Goal: Find specific page/section: Find specific page/section

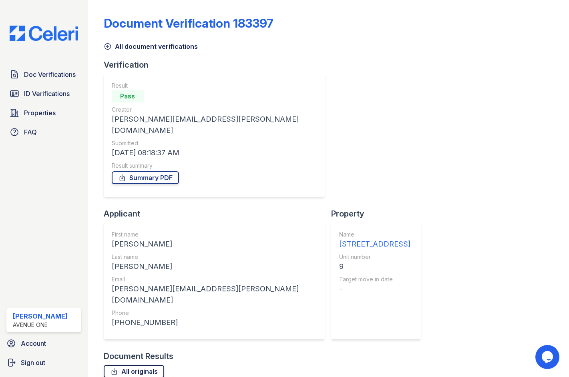
click at [128, 365] on link "All originals" at bounding box center [134, 371] width 61 height 13
click at [48, 93] on span "ID Verifications" at bounding box center [47, 94] width 46 height 10
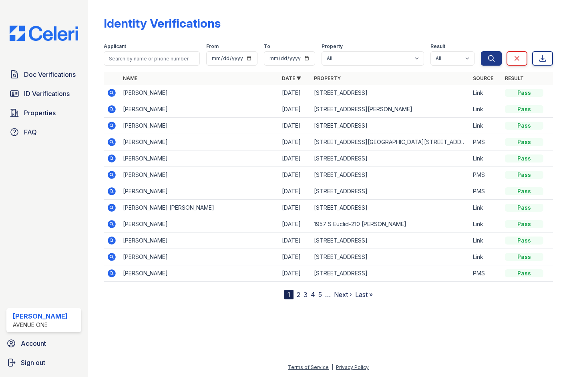
click at [113, 94] on icon at bounding box center [112, 93] width 10 height 10
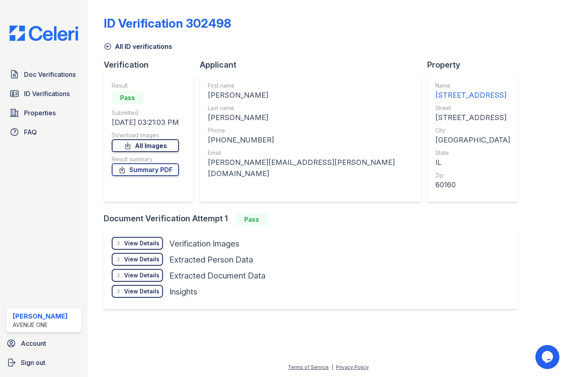
click at [146, 144] on link "All Images" at bounding box center [145, 145] width 67 height 13
click at [155, 169] on link "Summary PDF" at bounding box center [145, 169] width 67 height 13
click at [47, 94] on span "ID Verifications" at bounding box center [47, 94] width 46 height 10
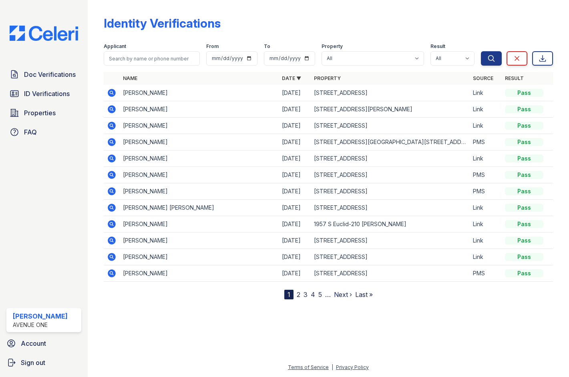
click at [299, 295] on link "2" at bounding box center [299, 295] width 4 height 8
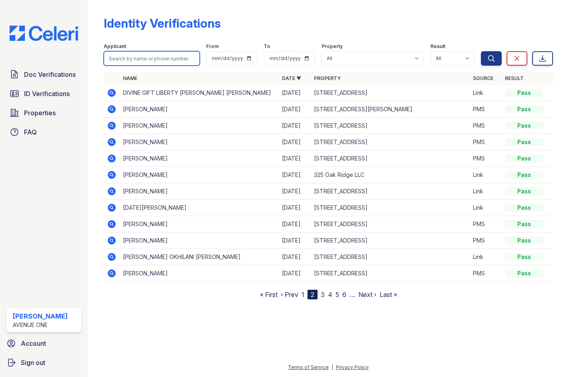
click at [159, 57] on input "search" at bounding box center [152, 58] width 96 height 14
type input "gracy"
click at [481, 51] on button "Search" at bounding box center [491, 58] width 21 height 14
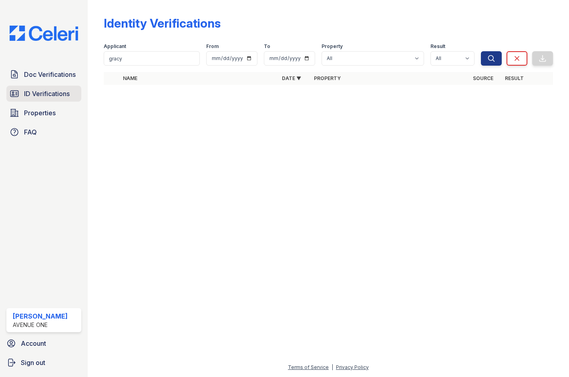
click at [58, 96] on span "ID Verifications" at bounding box center [47, 94] width 46 height 10
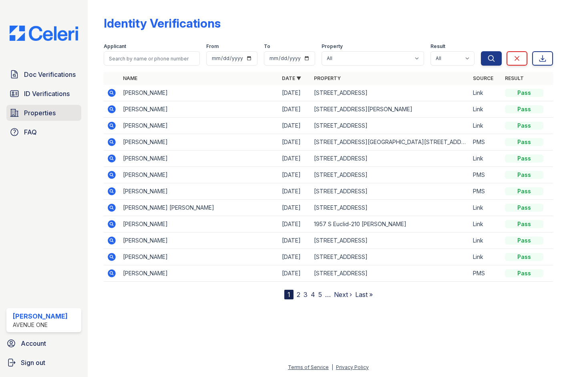
click at [72, 114] on link "Properties" at bounding box center [43, 113] width 75 height 16
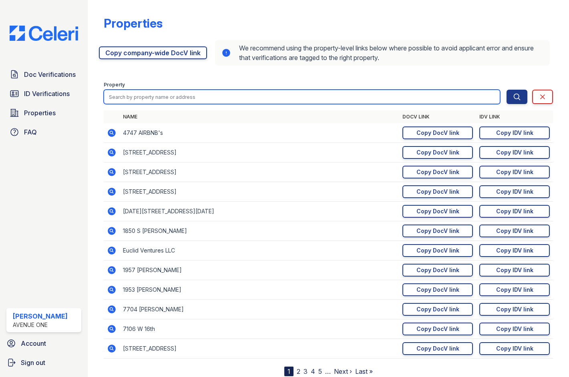
click at [153, 96] on input "search" at bounding box center [302, 97] width 397 height 14
type input "1450"
click at [507, 90] on button "Search" at bounding box center [517, 97] width 21 height 14
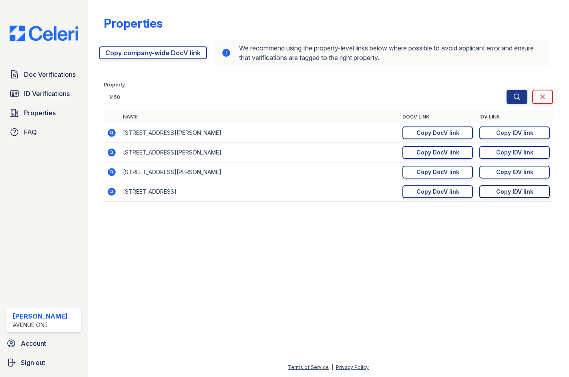
click at [510, 195] on div "Copy IDV link" at bounding box center [514, 192] width 37 height 8
click at [53, 75] on span "Doc Verifications" at bounding box center [50, 75] width 52 height 10
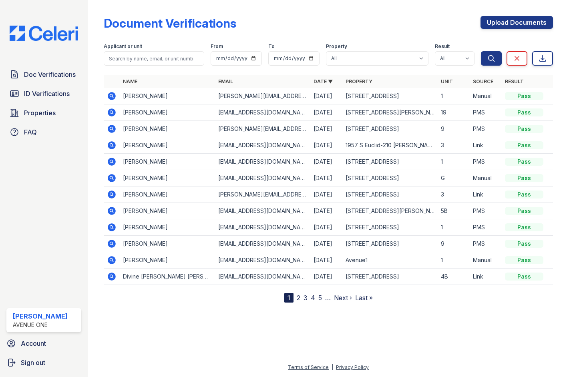
click at [299, 298] on link "2" at bounding box center [299, 298] width 4 height 8
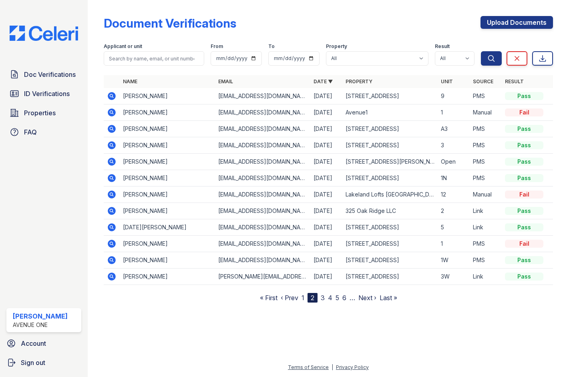
click at [323, 299] on link "3" at bounding box center [323, 298] width 4 height 8
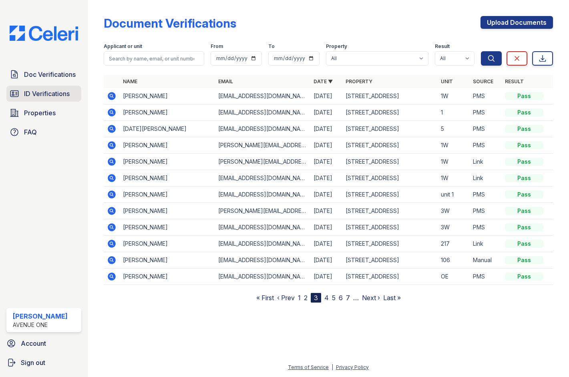
click at [40, 92] on span "ID Verifications" at bounding box center [47, 94] width 46 height 10
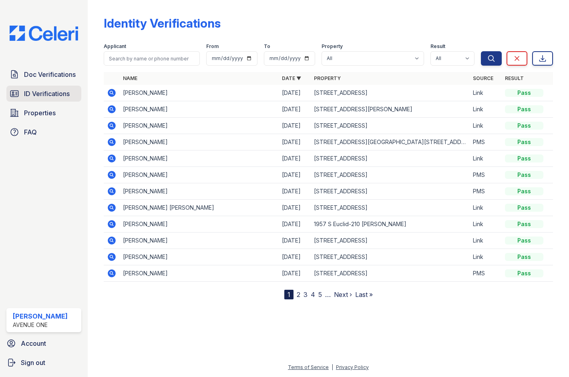
click at [48, 90] on span "ID Verifications" at bounding box center [47, 94] width 46 height 10
